Goal: Consume media (video, audio): Consume media (video, audio)

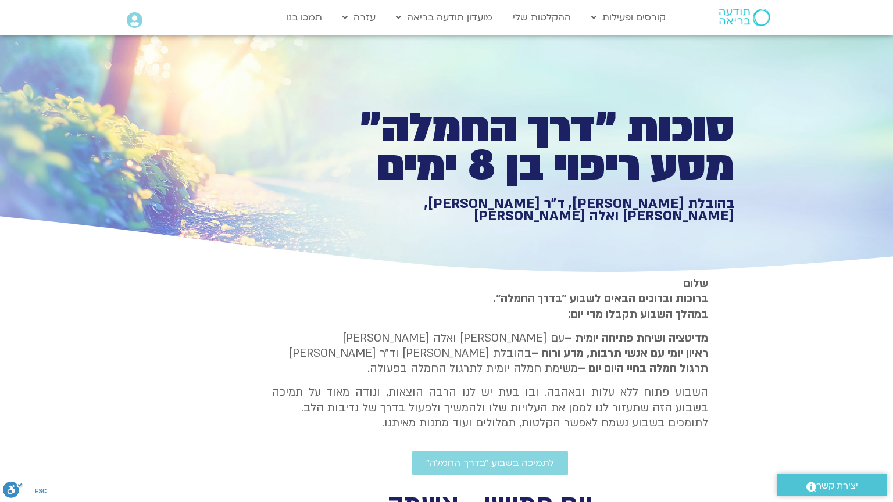
type input "3320.68"
type input "1377.76"
type input "3320.68"
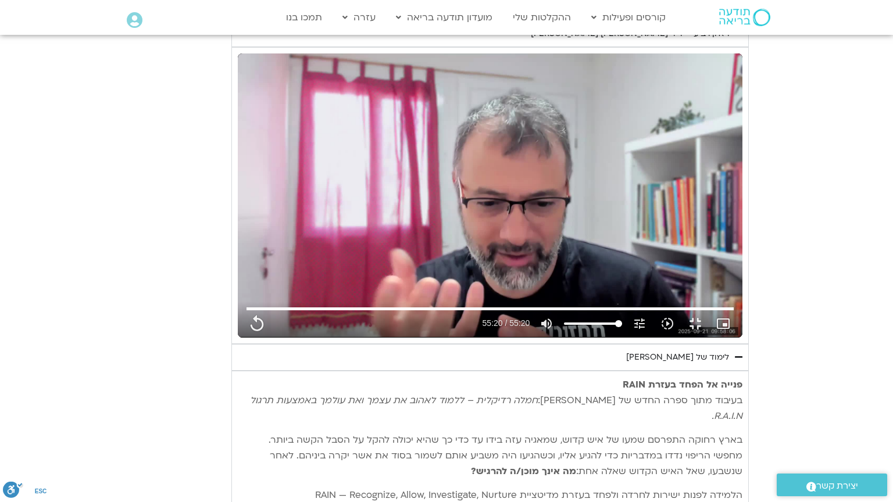
type input "1377.76"
type input "3320.68"
type input "1377.76"
type input "3320.68"
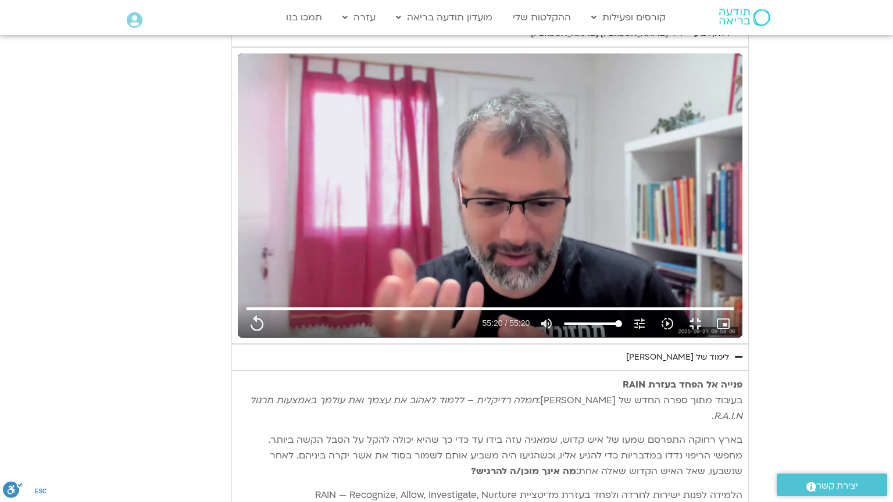
type input "1377.76"
type input "3320.68"
type input "1377.76"
type input "3320.68"
type input "1377.76"
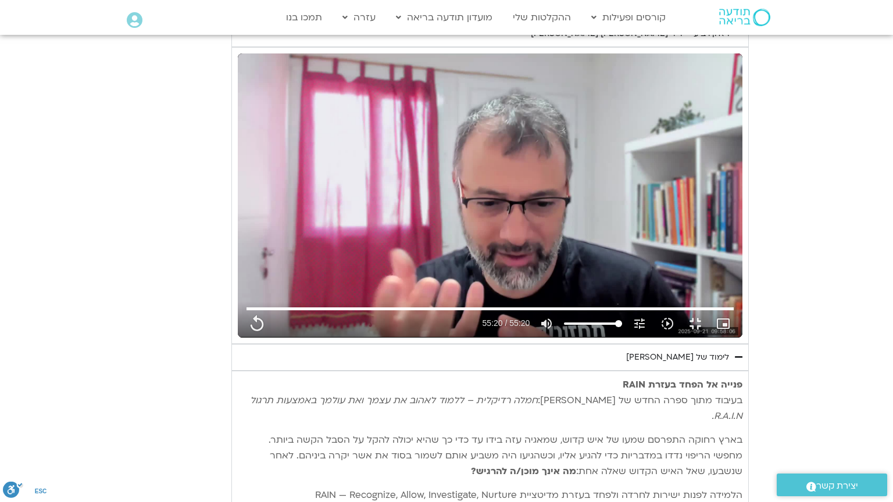
type input "3320.68"
type input "1377.76"
type input "3320.68"
type input "1377.76"
type input "3320.68"
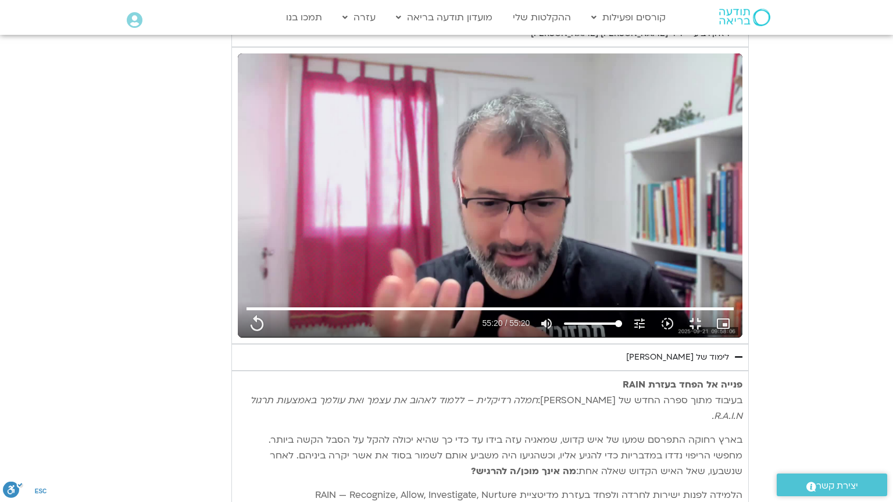
type input "1377.76"
type input "3320.68"
type input "1377.76"
type input "3320.68"
type input "1377.76"
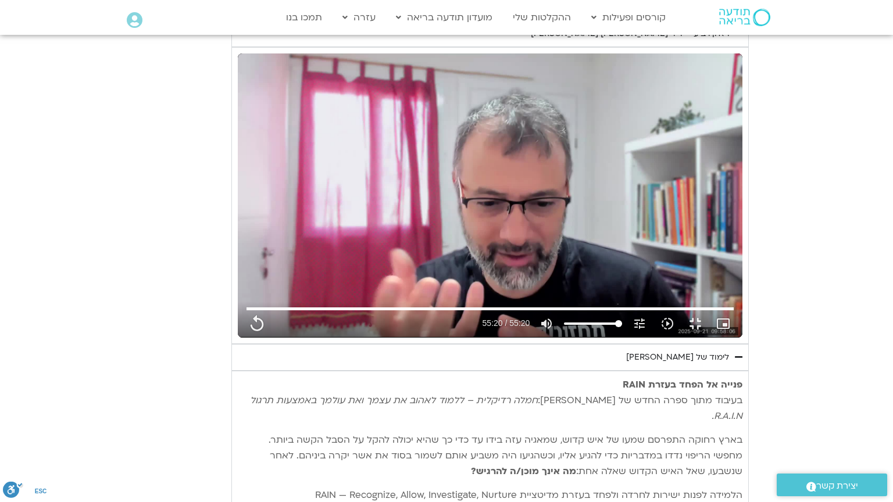
type input "3320.68"
type input "1377.76"
type input "3320.68"
type input "1377.76"
type input "3320.68"
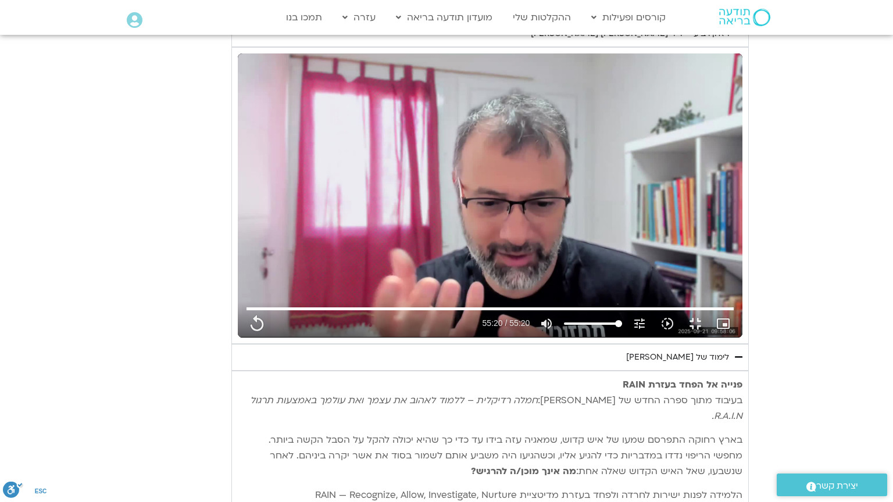
type input "1377.76"
type input "3320.68"
type input "1377.76"
type input "3320.68"
type input "1377.76"
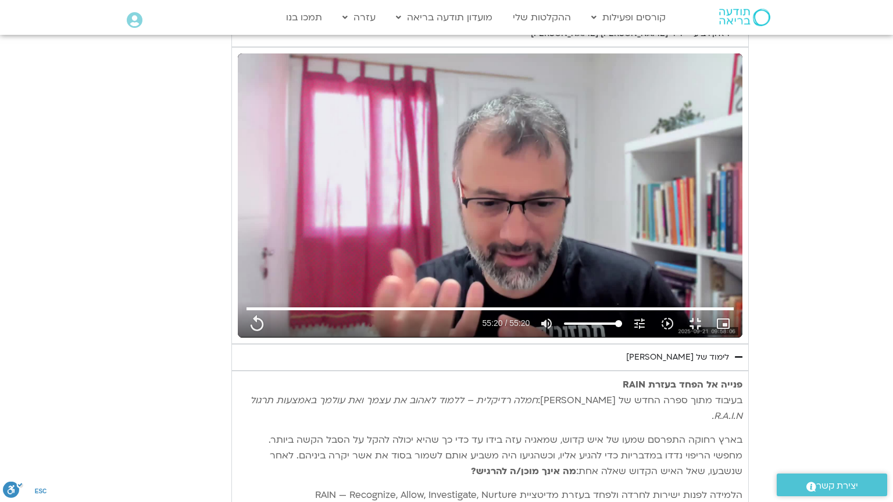
type input "3320.68"
type input "1377.76"
type input "3320.68"
type input "1377.76"
type input "3320.68"
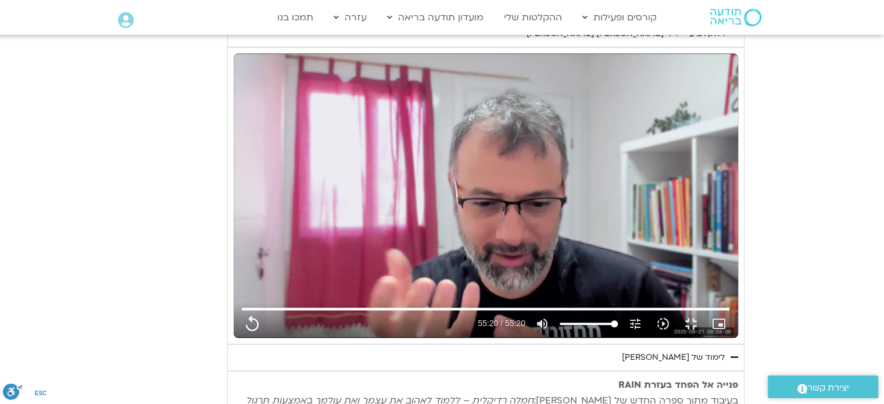
type input "1377.76"
type input "3320.68"
type input "1377.76"
type input "3320.68"
type input "1377.76"
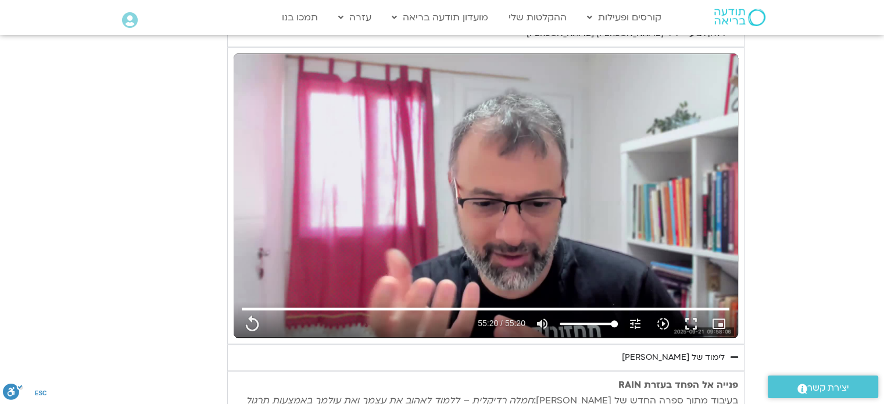
type input "3320.68"
type input "1377.76"
type input "3320.68"
type input "1377.76"
type input "3320.68"
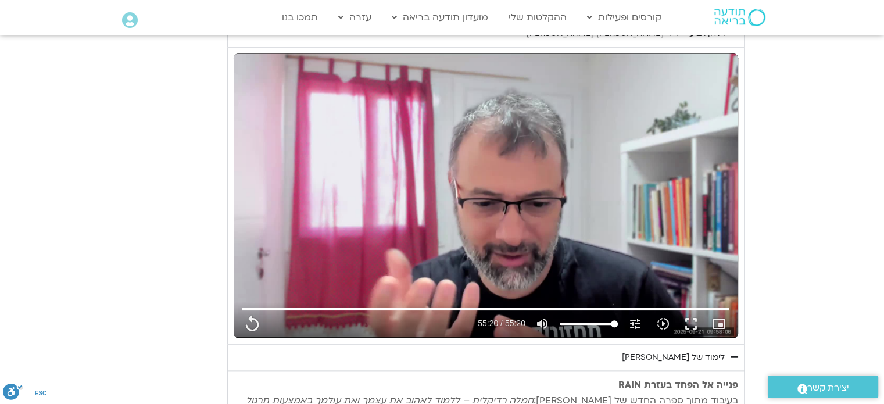
type input "1377.76"
type input "3320.68"
type input "1377.76"
type input "3320.68"
type input "1377.76"
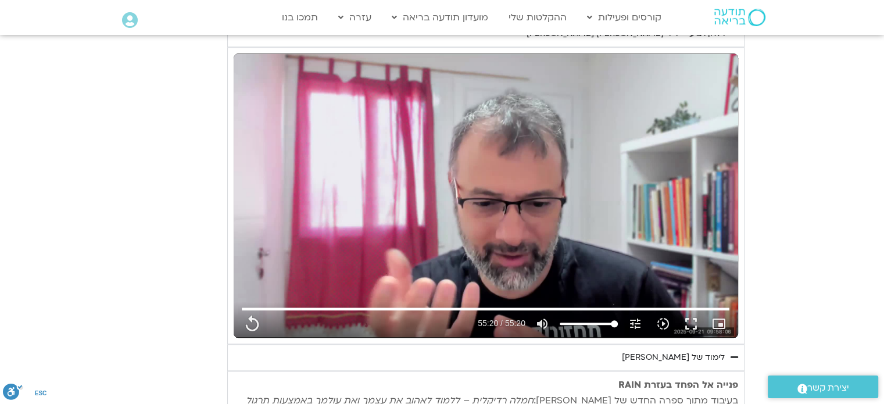
type input "3320.68"
type input "1377.76"
type input "3320.68"
type input "1377.76"
type input "3320.68"
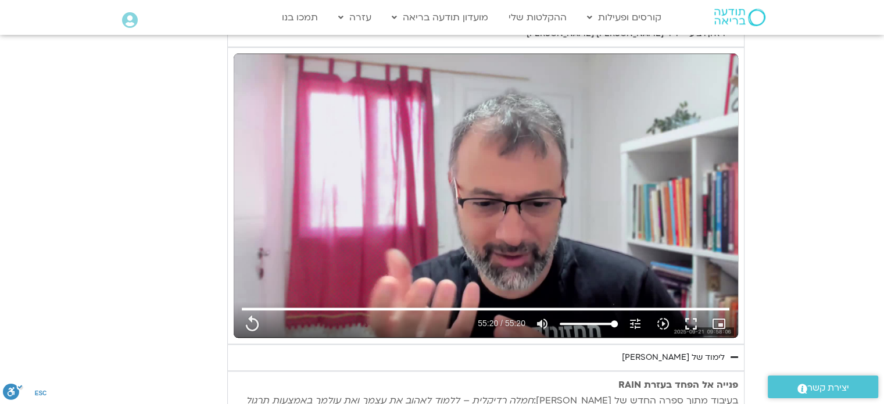
type input "1377.76"
type input "3320.68"
type input "1377.76"
type input "3320.68"
type input "1377.76"
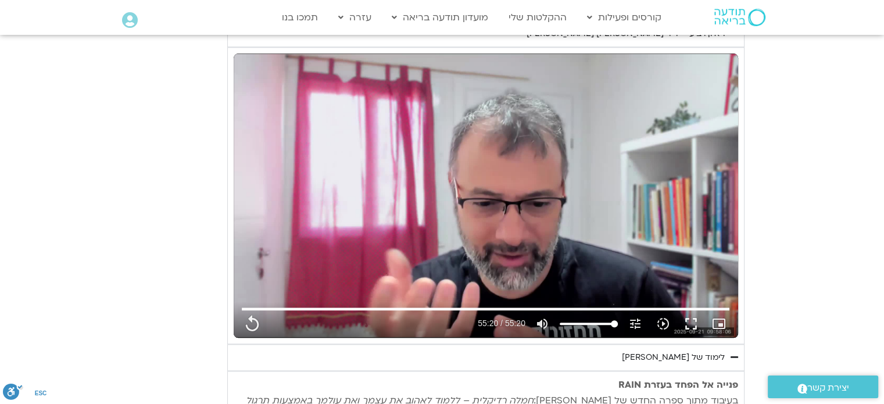
type input "3320.68"
type input "1377.76"
type input "3320.68"
type input "1377.76"
type input "3320.68"
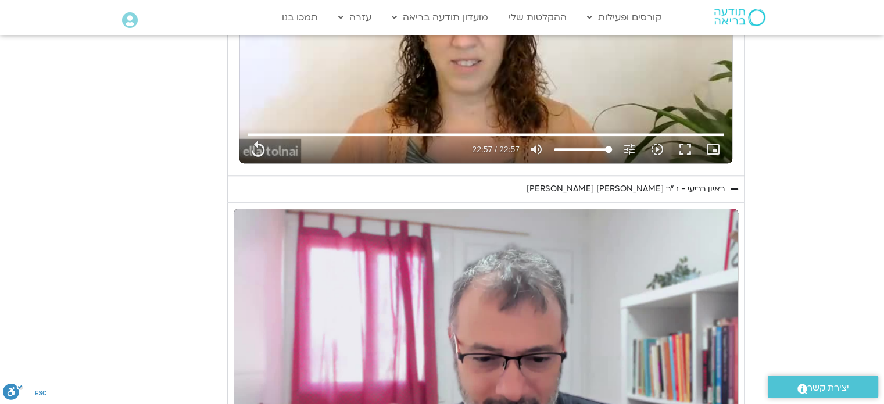
type input "1377.76"
type input "3320.68"
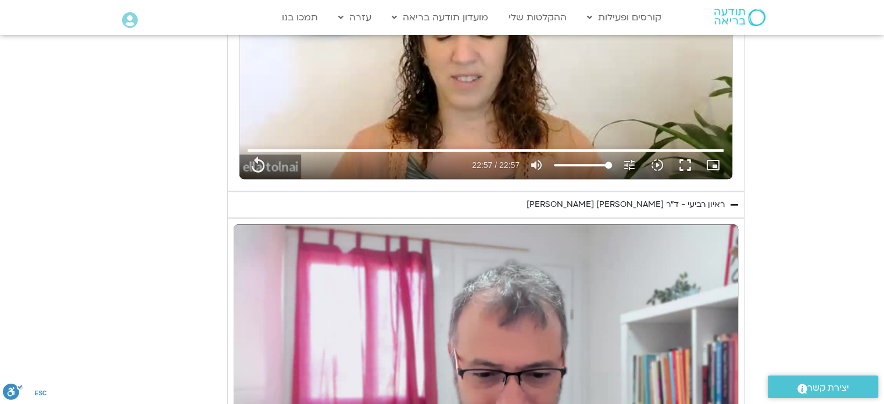
type input "1377.76"
type input "3320.68"
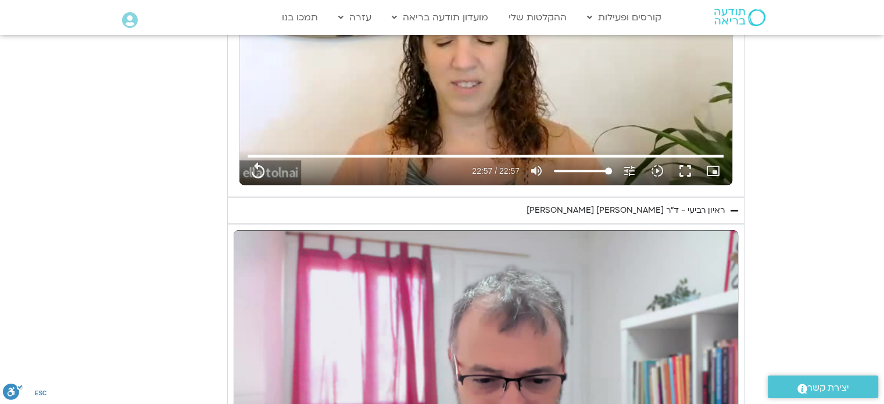
type input "1377.76"
type input "3320.68"
type input "1377.76"
type input "3320.68"
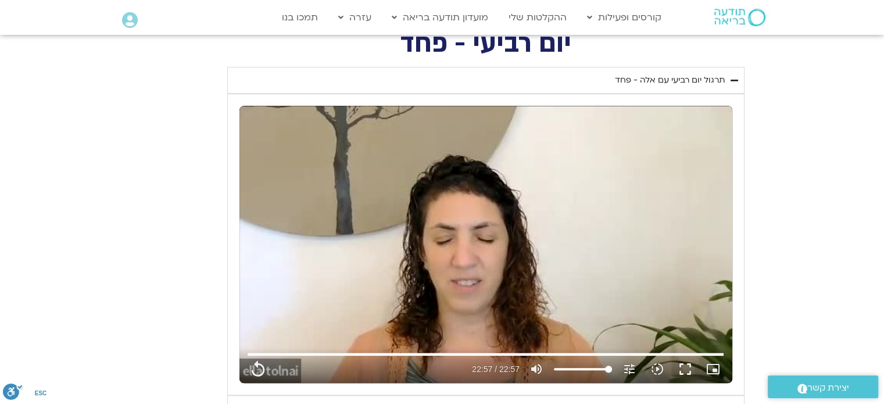
type input "1377.76"
type input "3320.68"
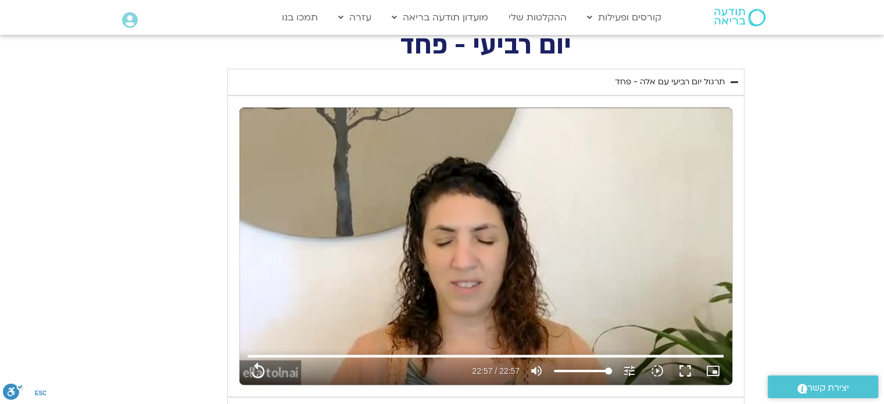
type input "1377.76"
type input "3320.68"
type input "1377.76"
type input "3320.68"
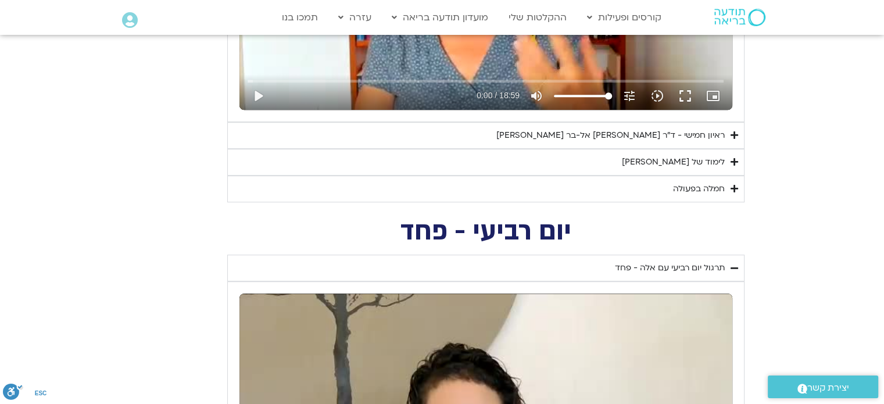
type input "1377.76"
type input "3320.68"
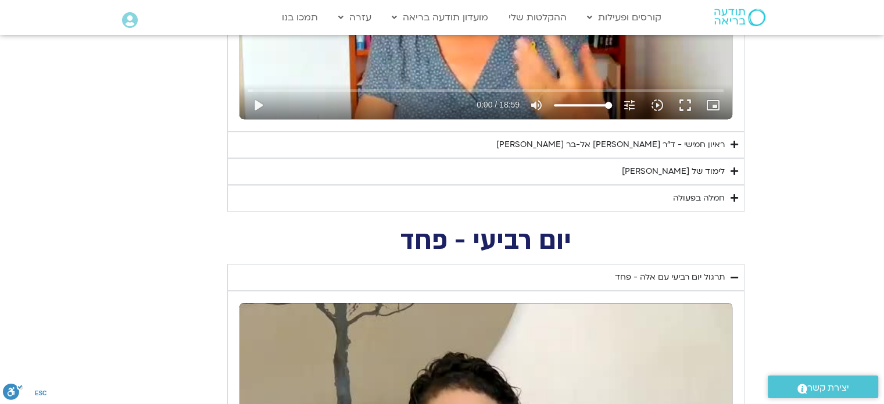
type input "1377.76"
type input "3320.68"
type input "1377.76"
type input "3320.68"
type input "1377.76"
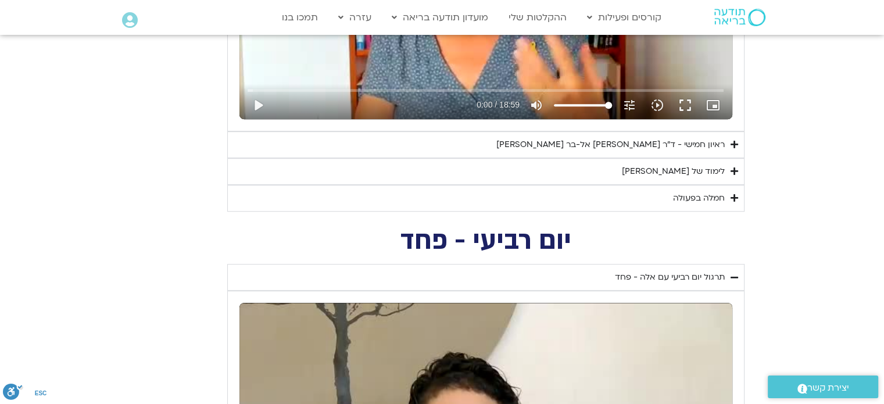
type input "3320.68"
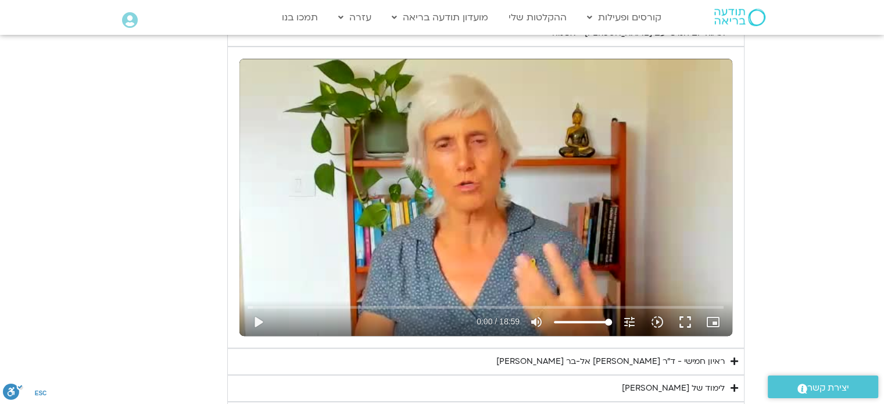
type input "1377.76"
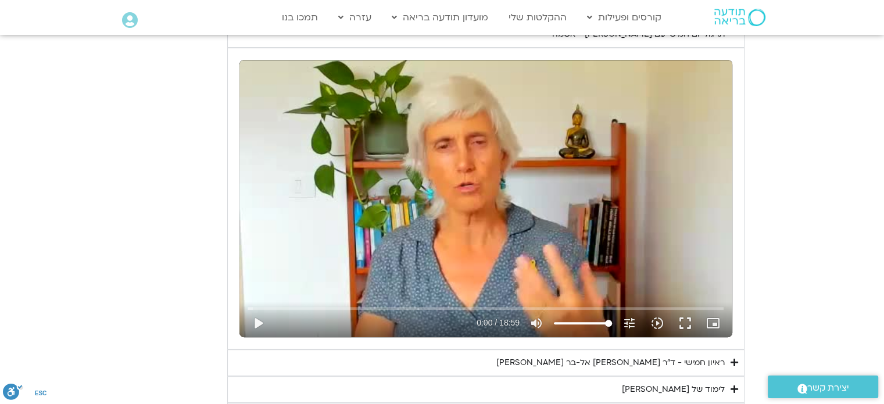
type input "3320.68"
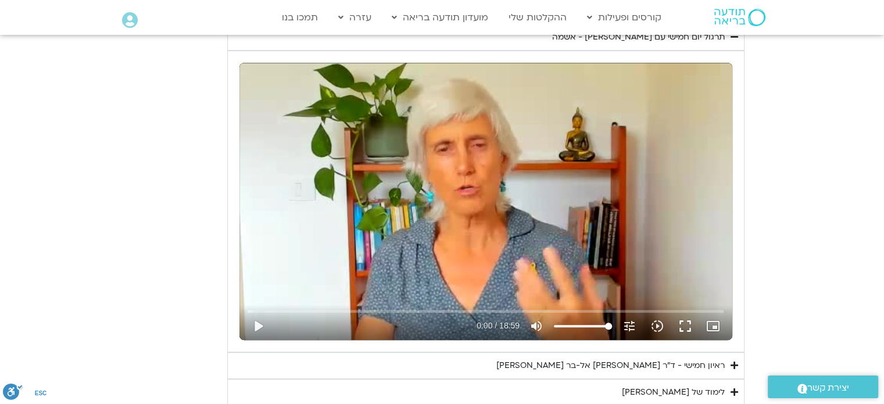
type input "1377.76"
type input "3320.68"
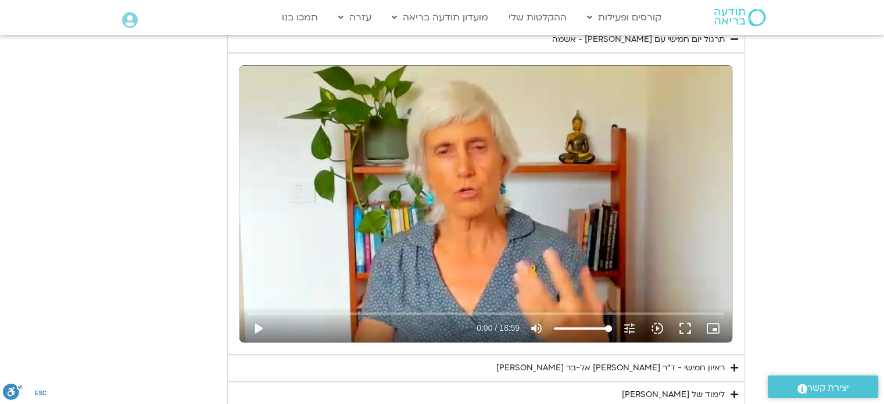
type input "1377.76"
type input "3320.68"
type input "1377.76"
type input "3320.68"
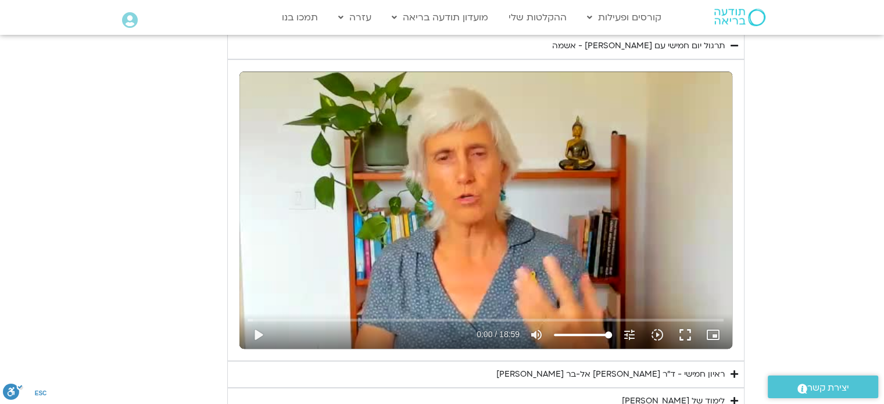
type input "1377.76"
type input "3320.68"
type input "1377.76"
type input "3320.68"
type input "1377.76"
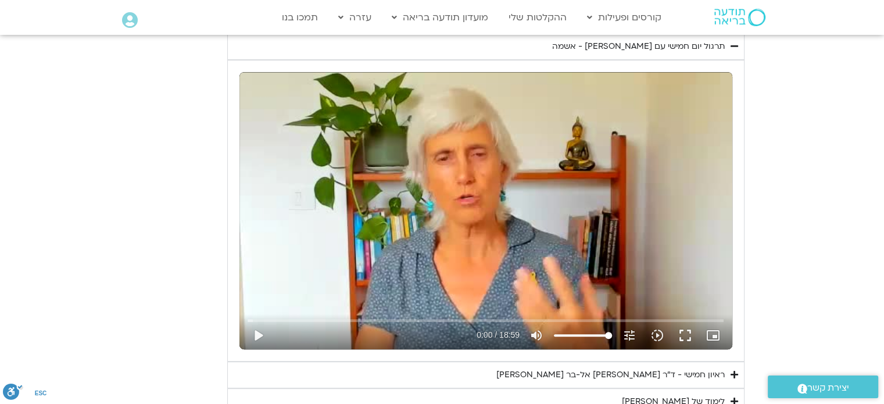
type input "3320.68"
type input "1377.76"
type input "3320.68"
type input "1377.76"
type input "3320.68"
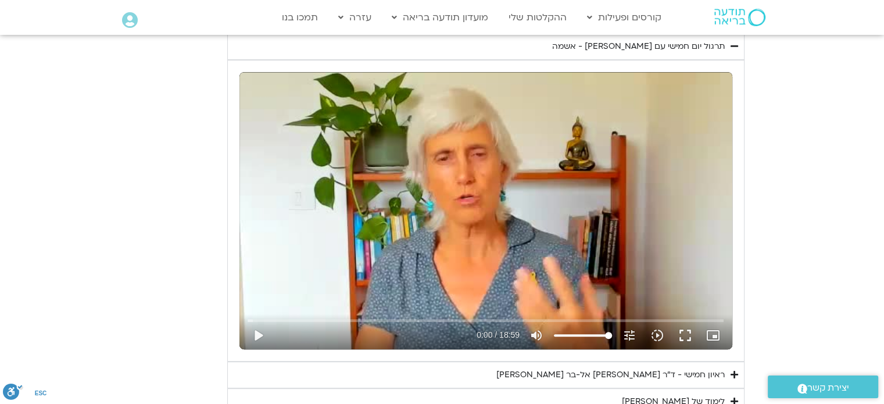
type input "1377.76"
type input "3320.68"
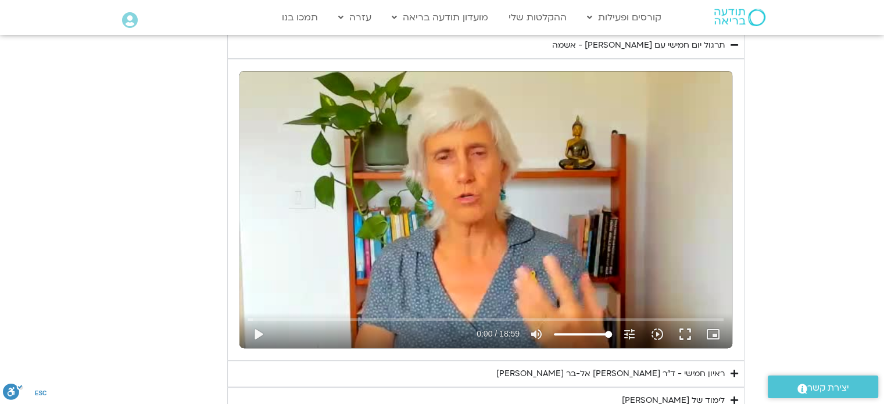
type input "1377.76"
type input "3320.68"
type input "1377.76"
type input "3320.68"
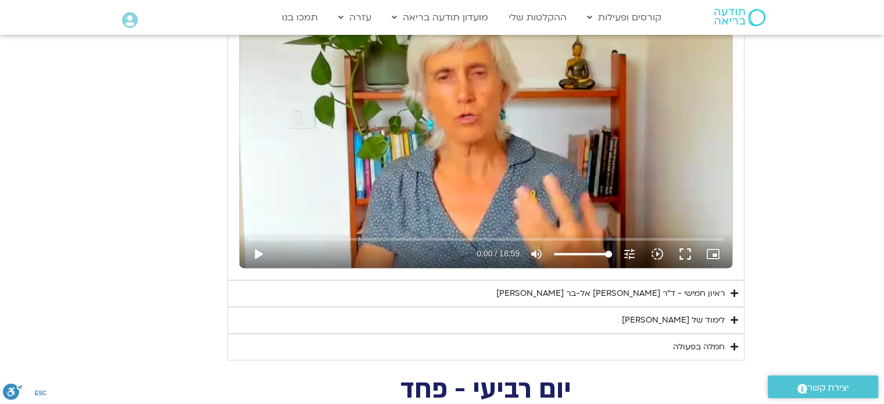
type input "1377.76"
type input "3320.68"
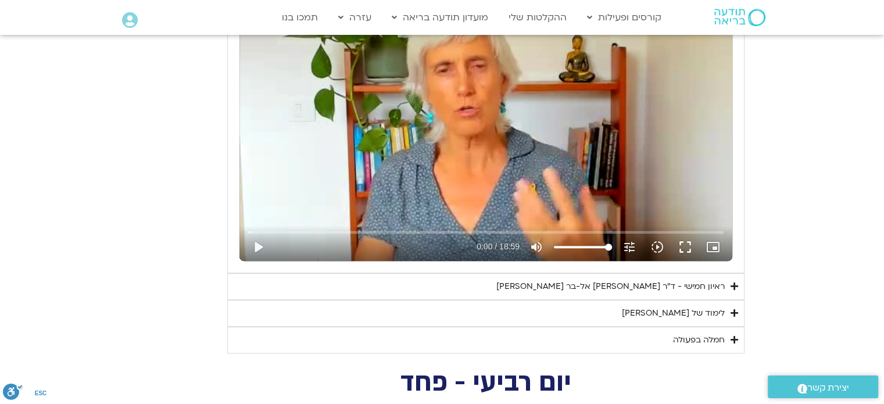
type input "1377.76"
type input "3320.68"
type input "1377.76"
type input "3320.68"
type input "1377.76"
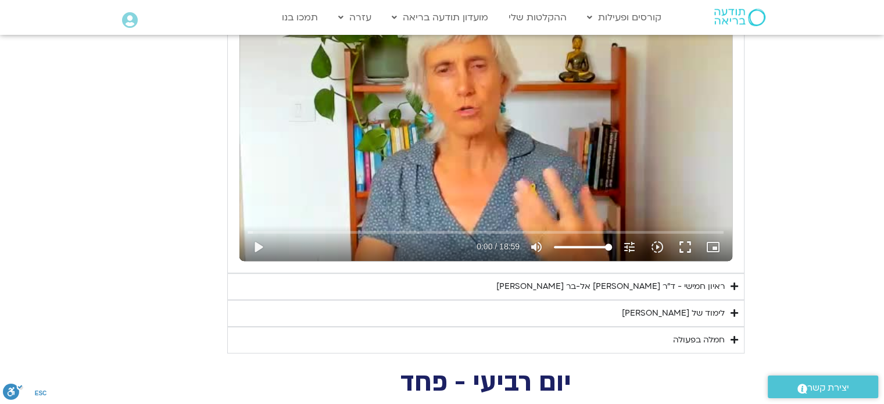
type input "3320.68"
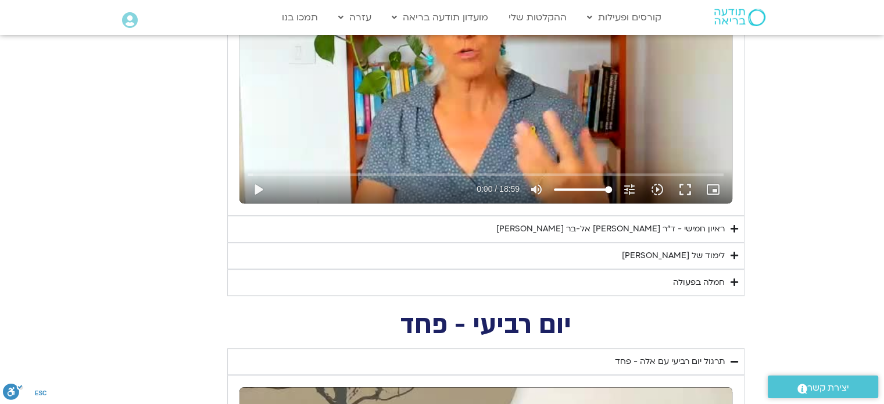
type input "1377.76"
type input "3320.68"
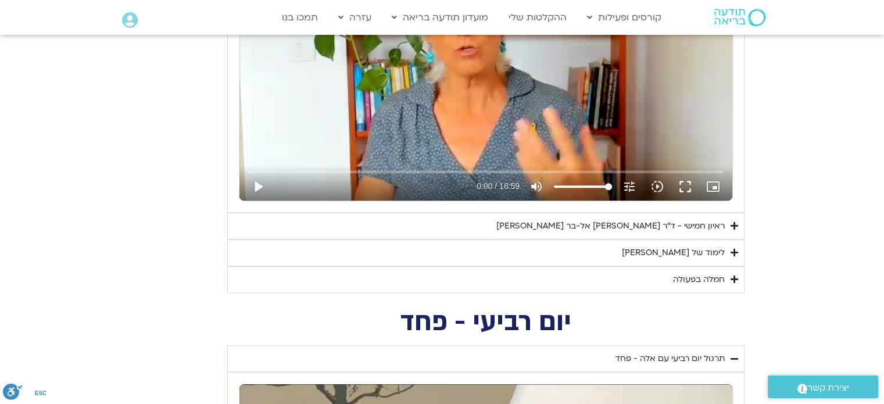
type input "1377.76"
type input "3320.68"
type input "1377.76"
type input "3320.68"
type input "1377.76"
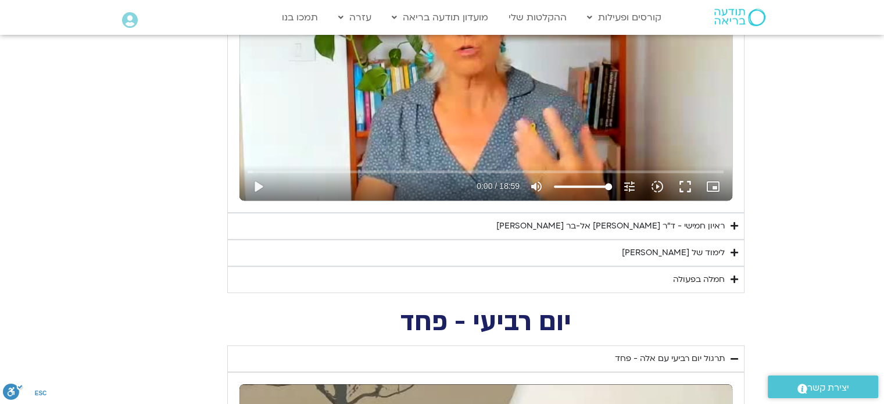
type input "3320.68"
type input "1377.76"
type input "3320.68"
type input "1377.76"
type input "3320.68"
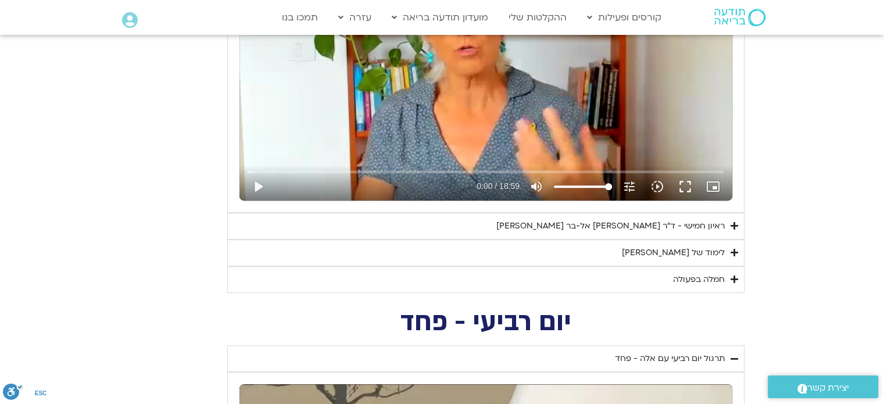
type input "1377.76"
type input "3320.68"
type input "1377.76"
type input "3320.68"
type input "1377.76"
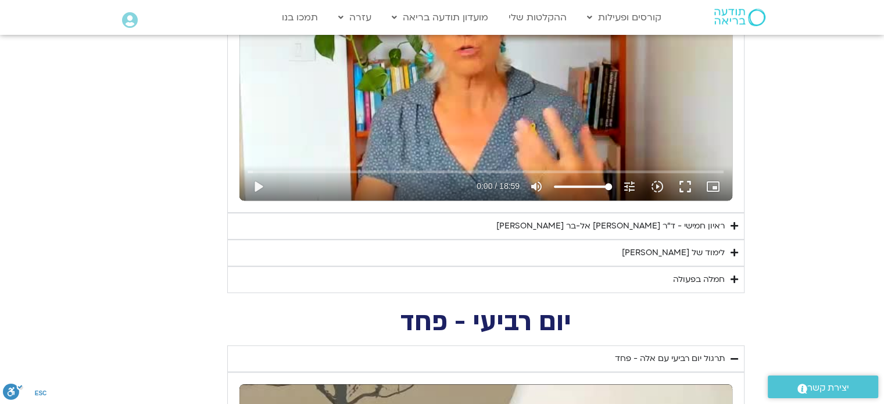
type input "3320.68"
type input "1377.76"
type input "3320.68"
type input "1377.76"
type input "3320.68"
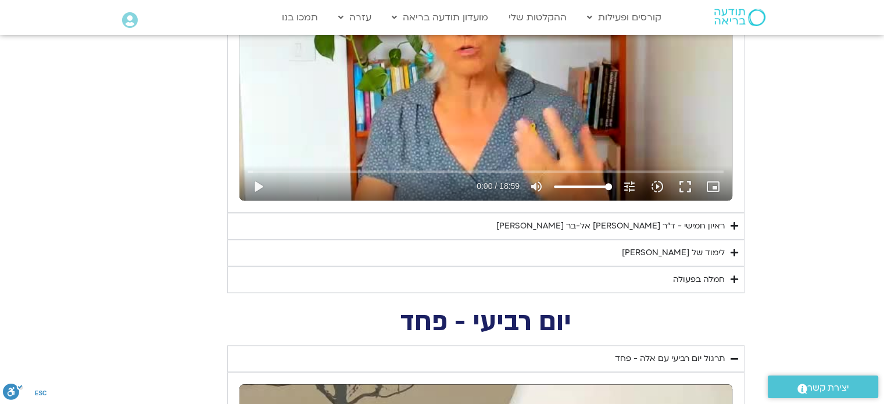
click at [697, 231] on div "ראיון חמישי - ד"ר [PERSON_NAME] אל-בר [PERSON_NAME]" at bounding box center [610, 226] width 228 height 14
type input "1377.76"
type input "3320.68"
type input "1377.76"
type input "3320.68"
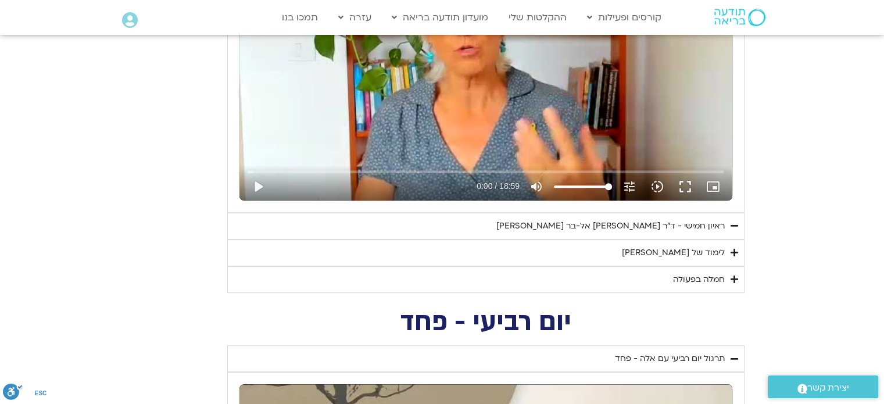
type input "1377.76"
type input "3320.68"
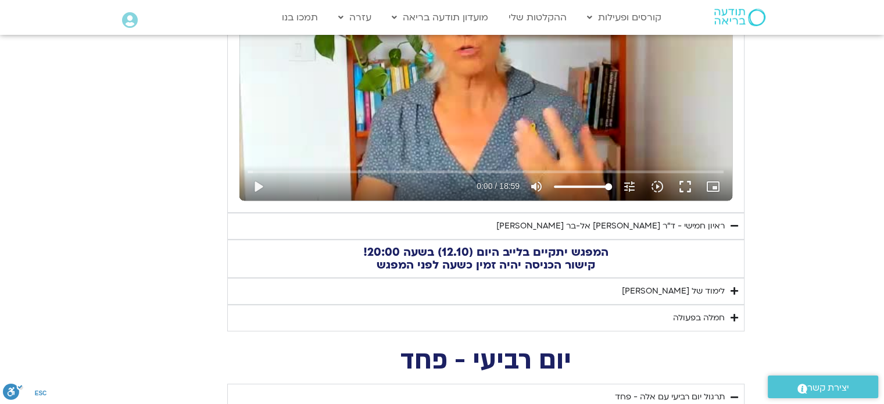
type input "1377.76"
type input "3320.68"
type input "1377.76"
type input "3320.68"
type input "1377.76"
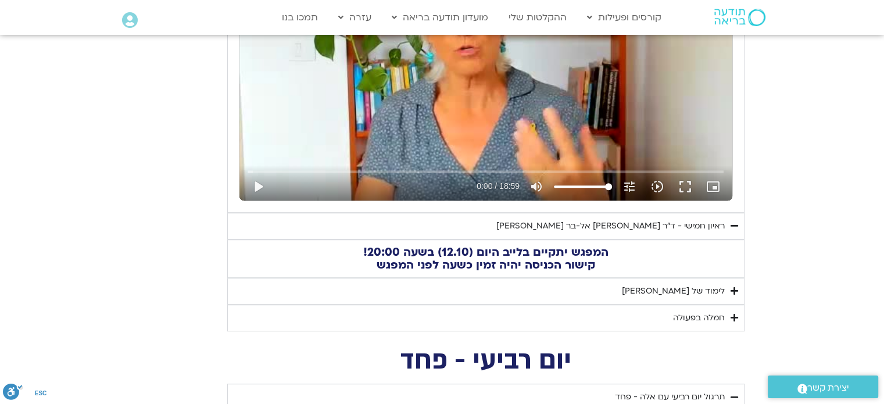
type input "3320.68"
type input "1377.76"
type input "3320.68"
type input "1377.76"
type input "3320.68"
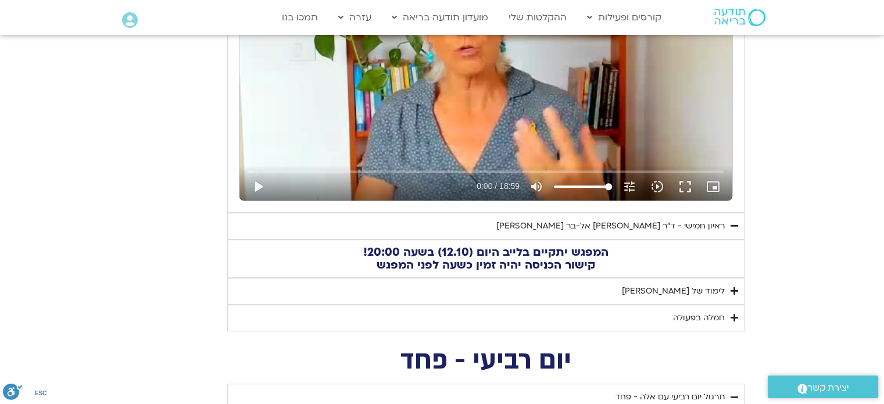
type input "1377.76"
type input "3320.68"
type input "1377.76"
type input "3320.68"
type input "1377.76"
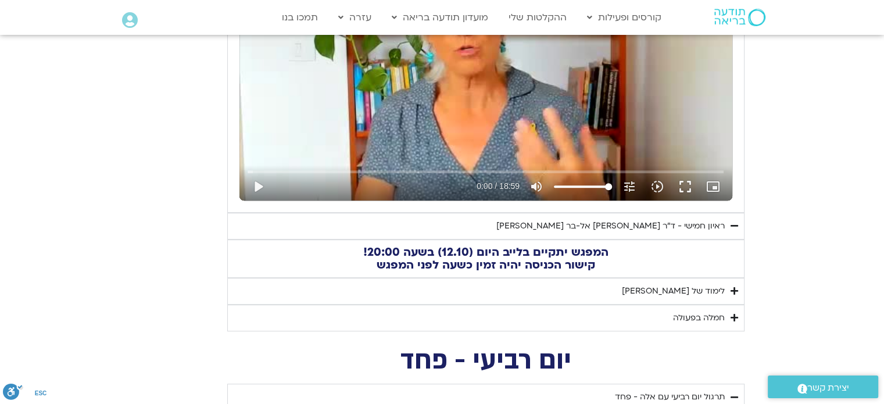
type input "3320.68"
type input "1377.76"
type input "3320.68"
type input "1377.76"
type input "3320.68"
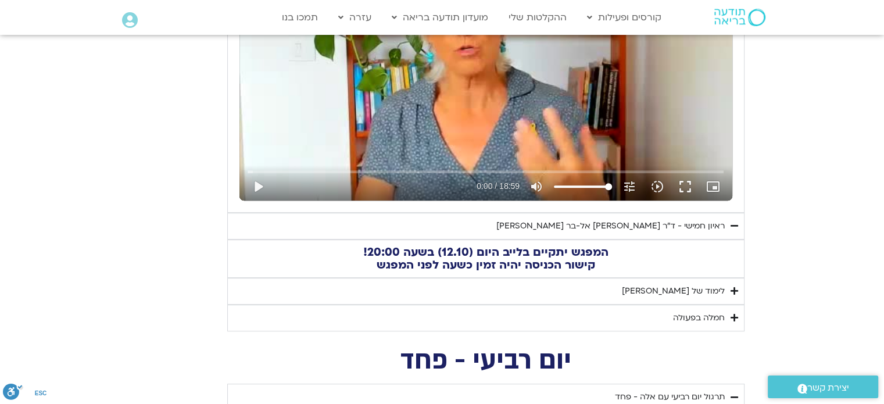
type input "1377.76"
type input "3320.68"
type input "1377.76"
type input "3320.68"
type input "1377.76"
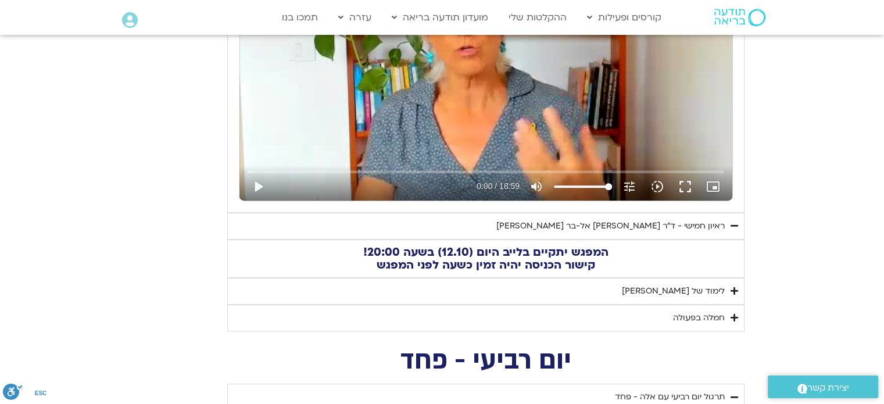
type input "3320.68"
type input "1377.76"
type input "3320.68"
type input "1377.76"
type input "3320.68"
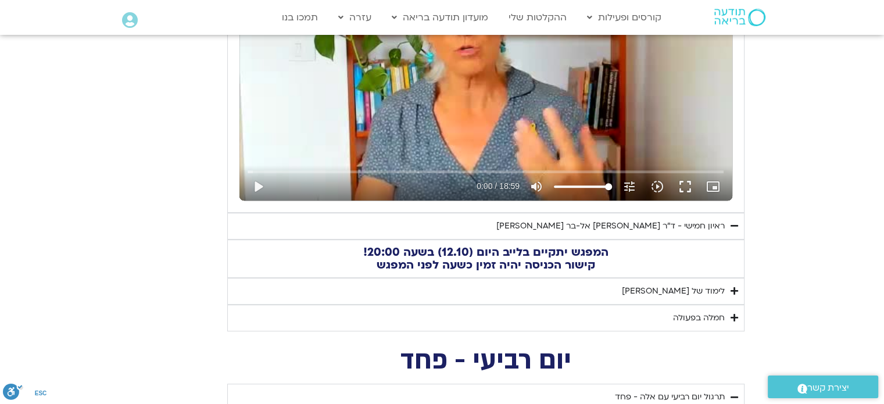
type input "1377.76"
type input "3320.68"
type input "1377.76"
type input "3320.68"
type input "1377.76"
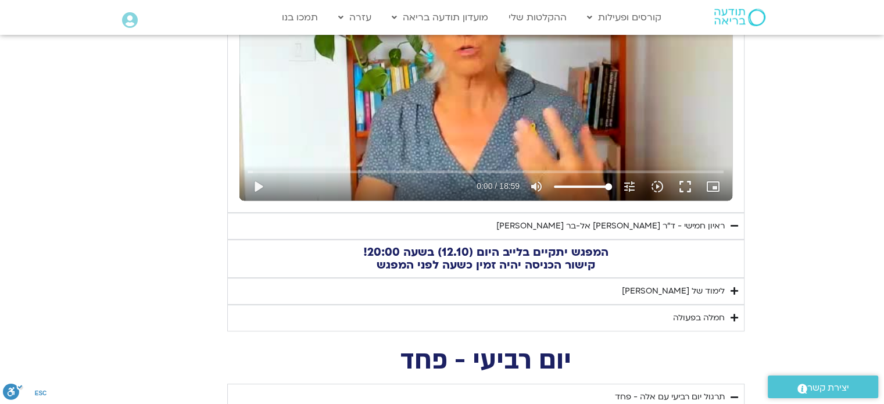
type input "3320.68"
type input "1377.76"
type input "3320.68"
type input "1377.76"
type input "3320.68"
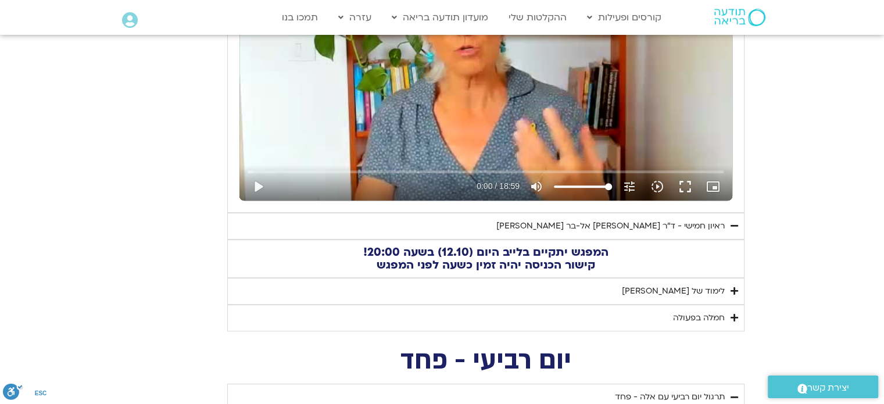
type input "1377.76"
type input "3320.68"
type input "1377.76"
type input "3320.68"
type input "1377.76"
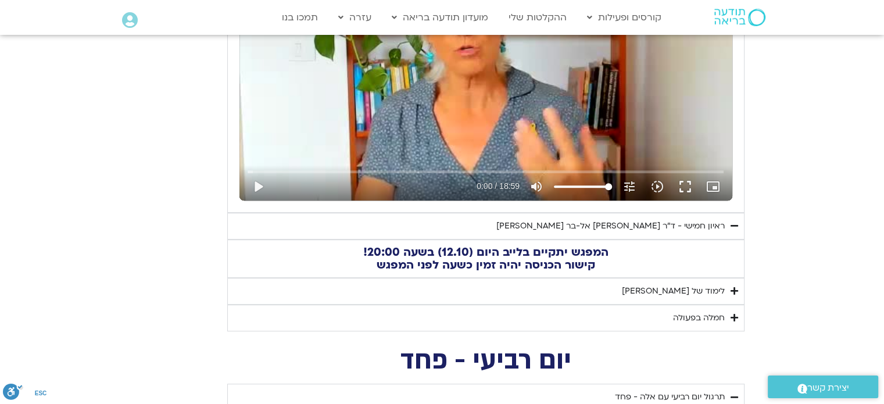
type input "3320.68"
type input "1377.76"
type input "3320.68"
type input "1377.76"
type input "3320.68"
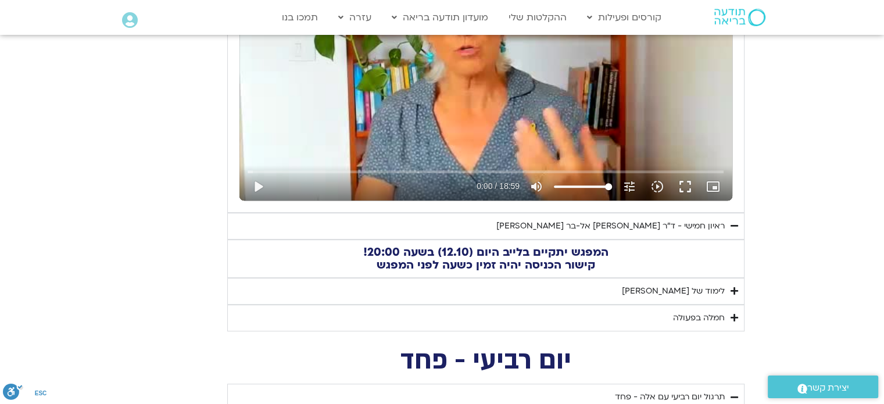
type input "1377.76"
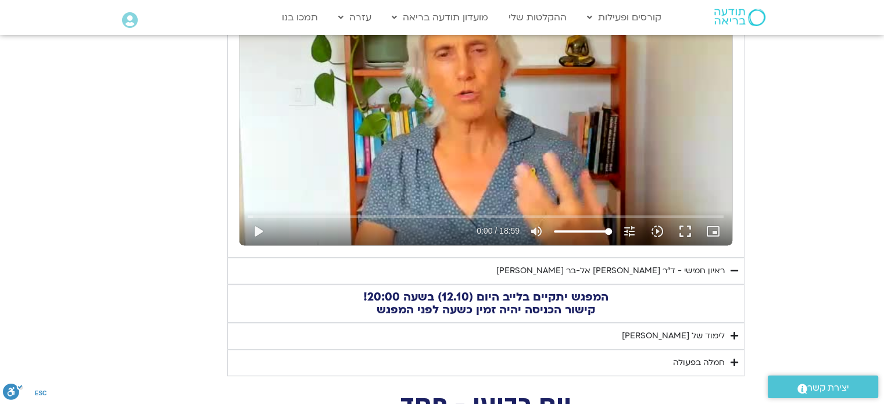
scroll to position [536, 0]
